Goal: Information Seeking & Learning: Check status

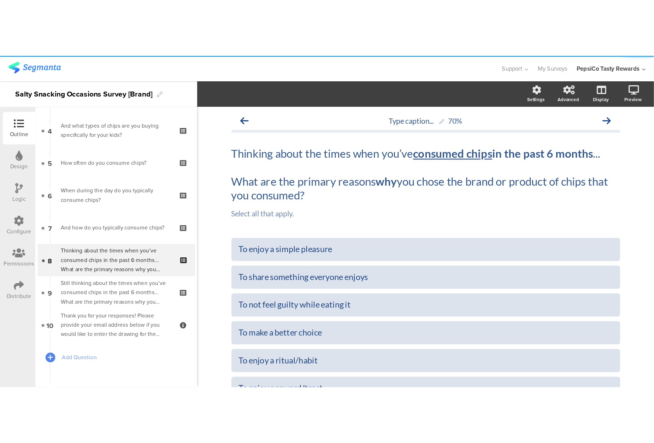
scroll to position [107, 0]
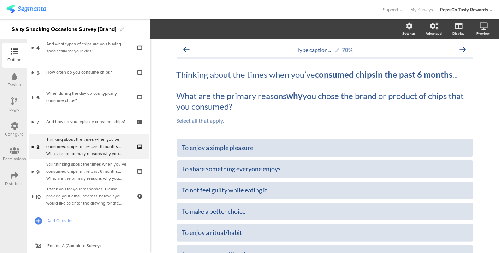
click at [13, 54] on icon at bounding box center [15, 52] width 8 height 8
click at [19, 7] on img at bounding box center [26, 9] width 40 height 9
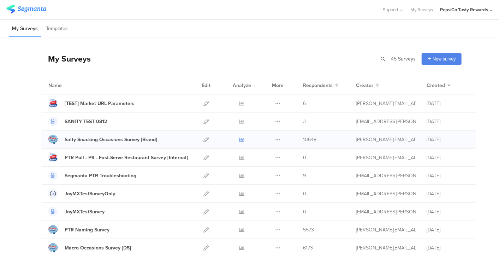
click at [240, 139] on icon at bounding box center [242, 139] width 5 height 5
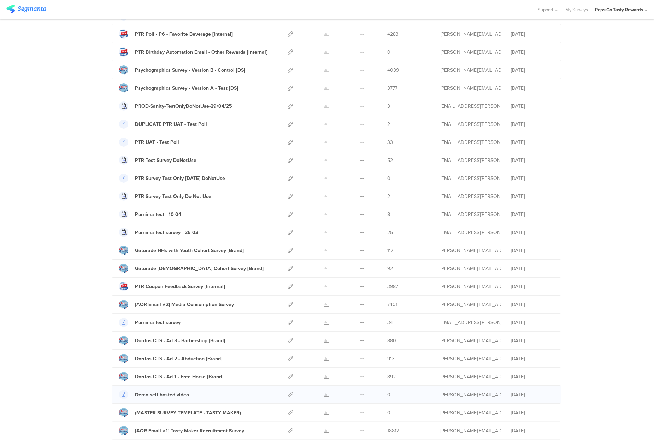
scroll to position [353, 0]
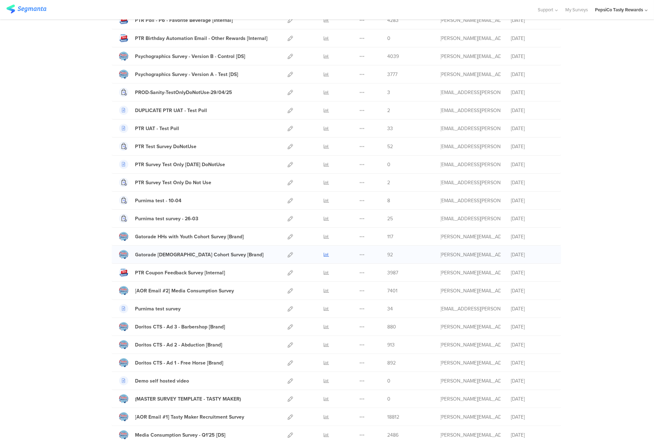
click at [324, 255] on icon at bounding box center [326, 254] width 5 height 5
click at [324, 234] on link at bounding box center [326, 237] width 5 height 18
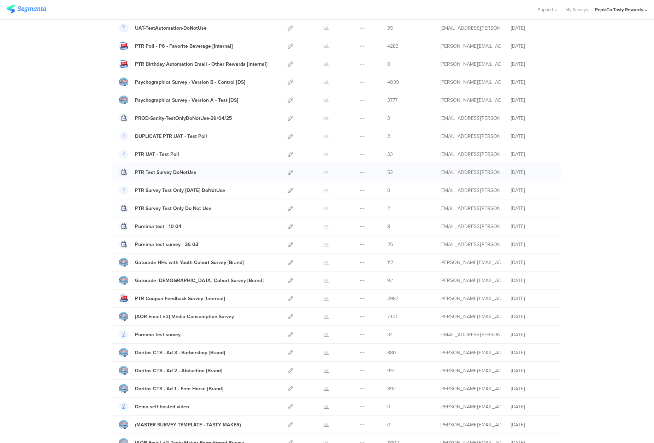
scroll to position [314, 0]
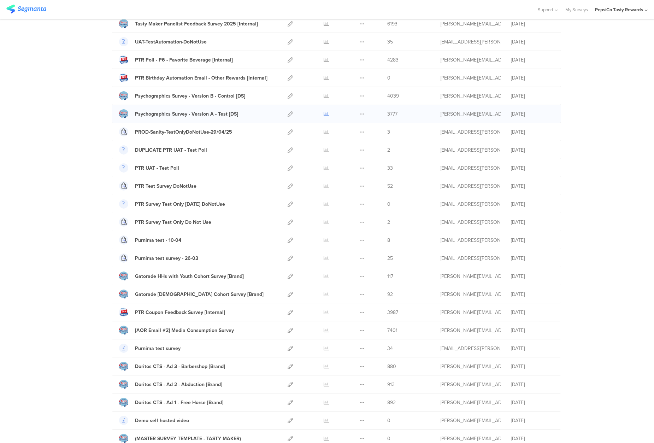
click at [324, 113] on icon at bounding box center [326, 113] width 5 height 5
click at [326, 97] on icon at bounding box center [326, 95] width 5 height 5
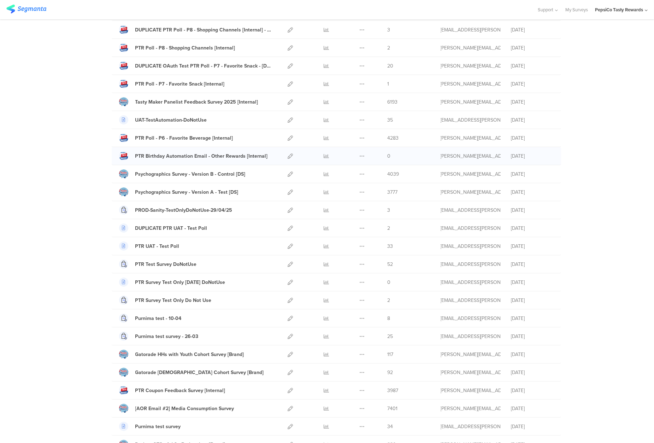
scroll to position [235, 0]
click at [324, 104] on icon at bounding box center [326, 102] width 5 height 5
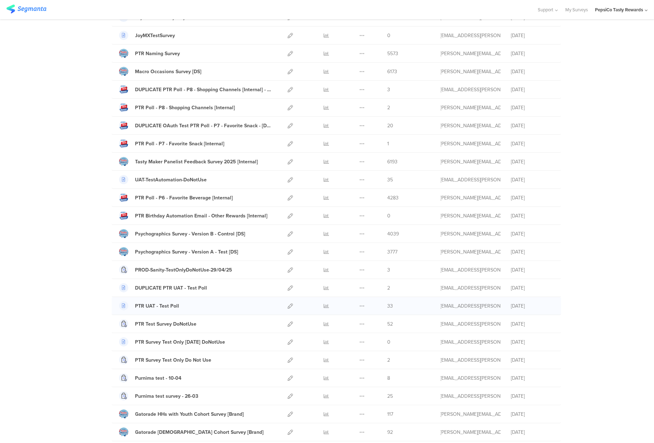
scroll to position [157, 0]
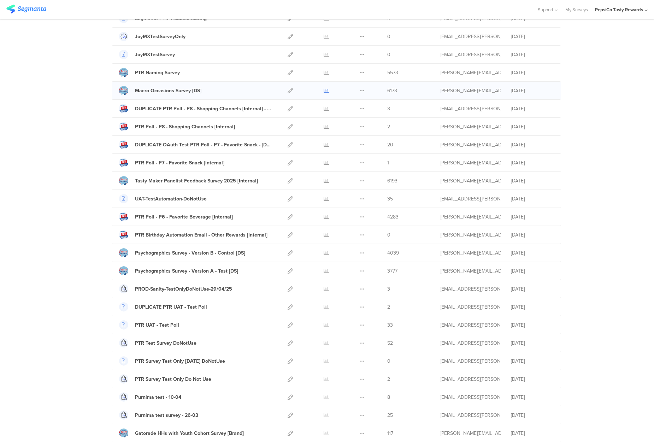
click at [324, 90] on icon at bounding box center [326, 90] width 5 height 5
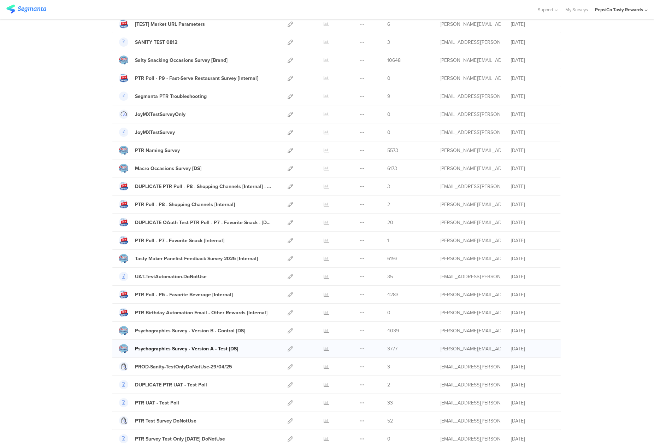
scroll to position [78, 0]
click at [324, 151] on icon at bounding box center [326, 150] width 5 height 5
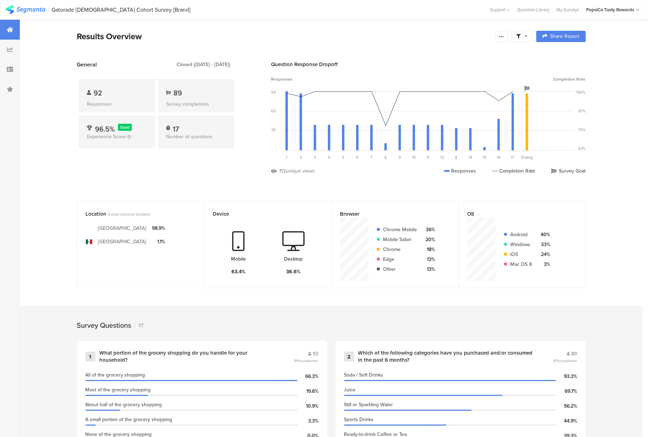
click at [41, 13] on img at bounding box center [25, 9] width 40 height 9
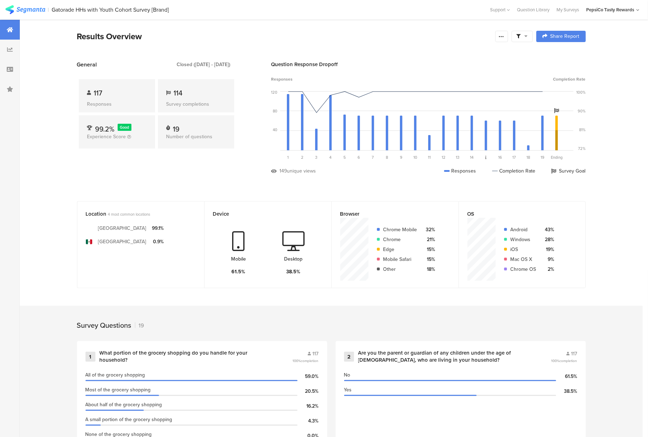
click at [67, 17] on section "| Gatorade HHs with Youth Cohort Survey [Brand] Help Center Live Chat Support […" at bounding box center [324, 9] width 648 height 19
